Goal: Task Accomplishment & Management: Manage account settings

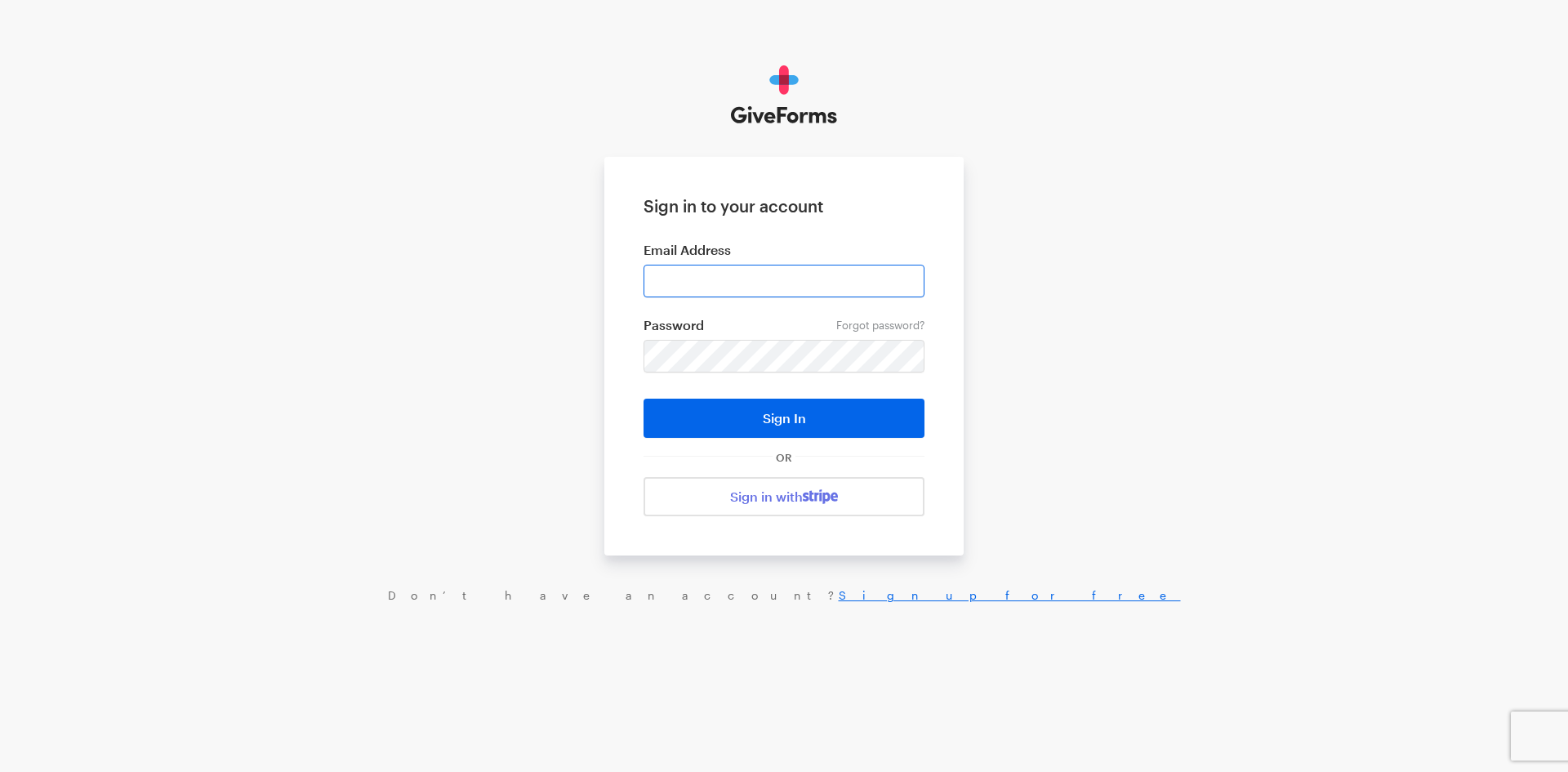
click at [747, 297] on input "email" at bounding box center [784, 281] width 281 height 32
type input "jray@brightfocus.org"
click at [644, 398] on button "Sign In" at bounding box center [784, 418] width 281 height 39
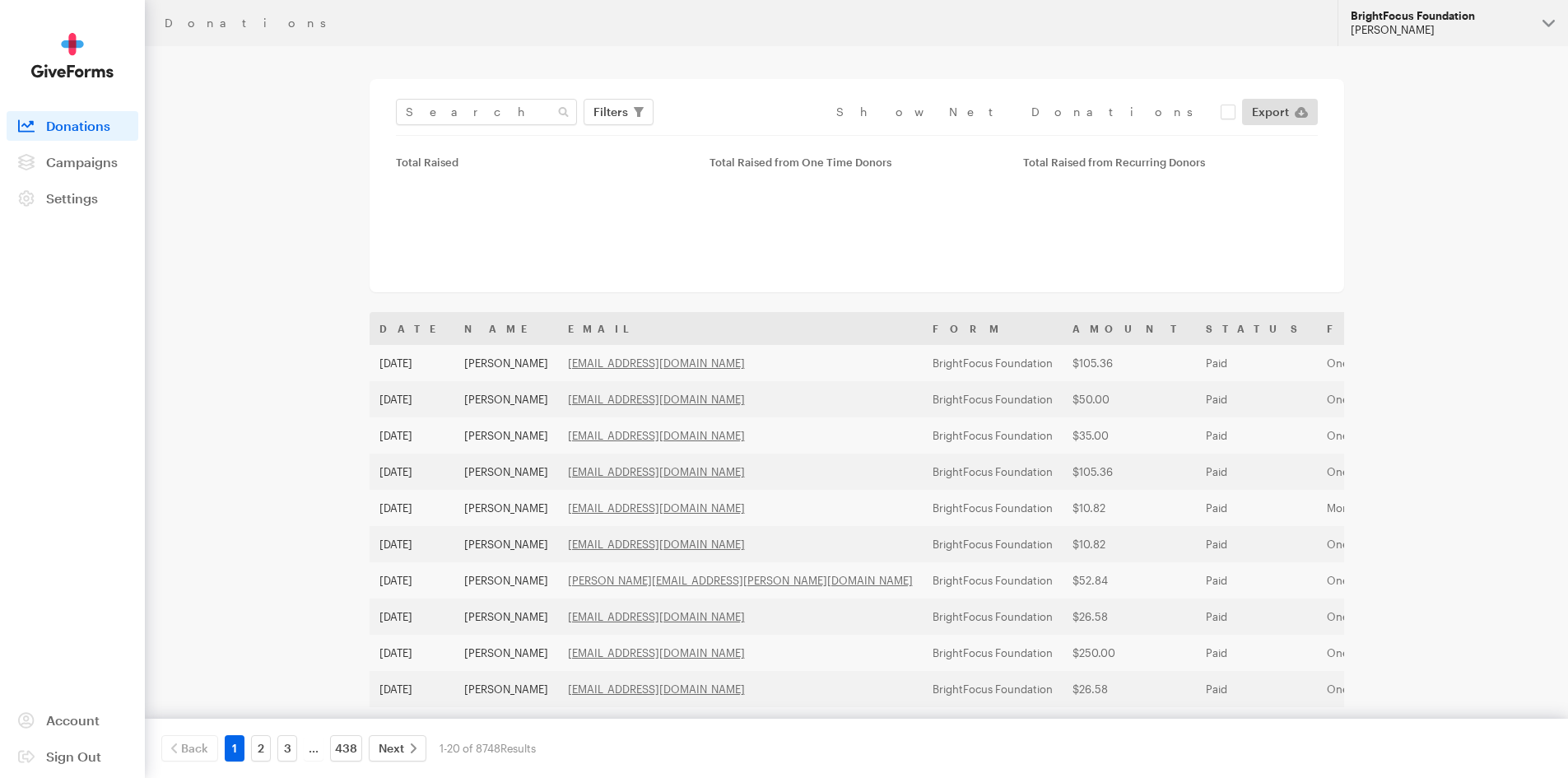
click at [1465, 18] on div "BrightFocus Foundation" at bounding box center [1440, 16] width 179 height 14
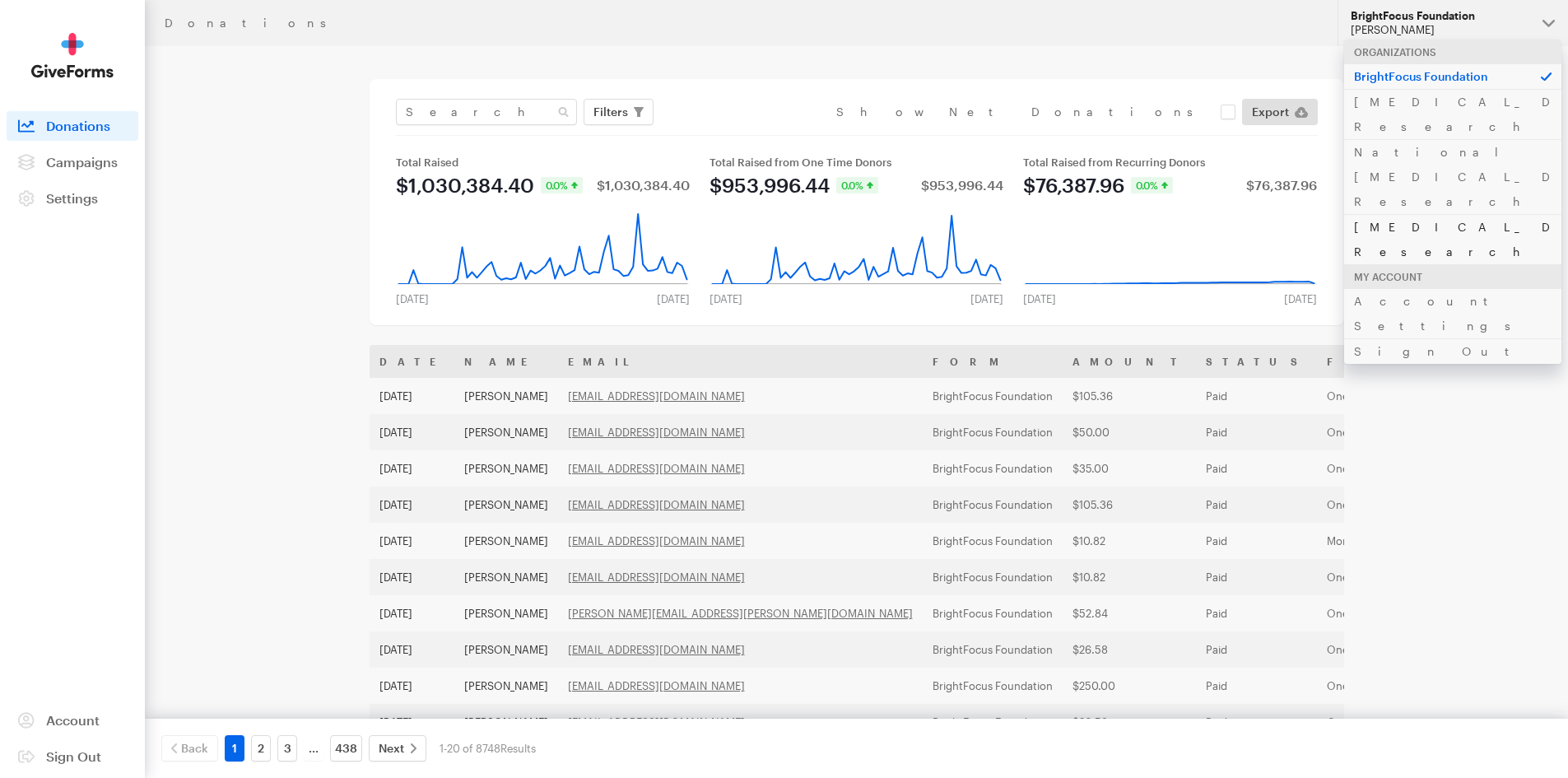
click at [1429, 214] on link "[MEDICAL_DATA] Research" at bounding box center [1453, 239] width 217 height 50
